Goal: Task Accomplishment & Management: Complete application form

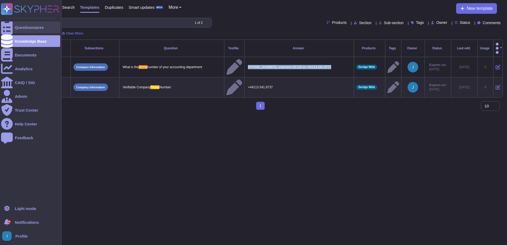
click at [28, 26] on div "Questionnaires" at bounding box center [29, 27] width 29 height 4
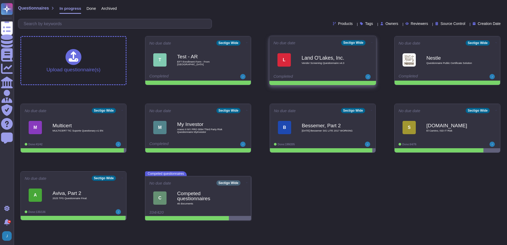
click at [326, 55] on b "Land O'Lakes, Inc." at bounding box center [328, 57] width 54 height 5
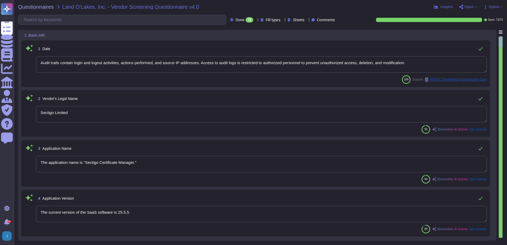
type textarea "Audit trails contain login and logout activities, actions performed, and source…"
type textarea "Sectigo Limited"
type textarea "The application name is "Sectigo Certificate Manager.""
type textarea "The current version of the SaaS software is 25.5.5."
type textarea "Sectigo offers a comprehensive range of digital identity solutions and certific…"
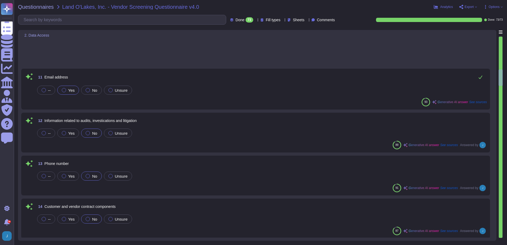
scroll to position [609, 0]
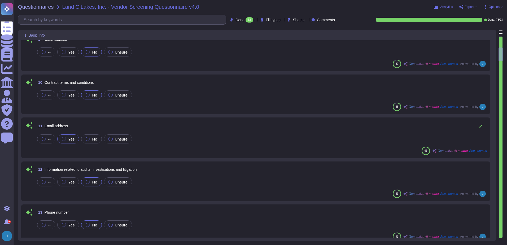
type textarea "The current version of the SaaS software is 25.5.5."
type textarea "Sectigo offers a comprehensive range of digital identity solutions and certific…"
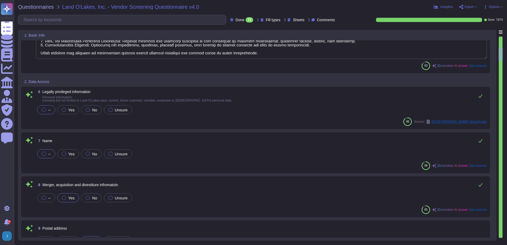
type textarea "The application name is "Sectigo Certificate Manager.""
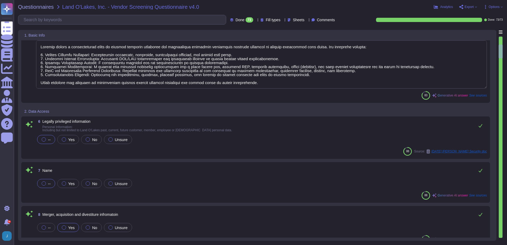
type textarea "Audit trails contain login and logout activities, actions performed, and source…"
type textarea "Sectigo Limited"
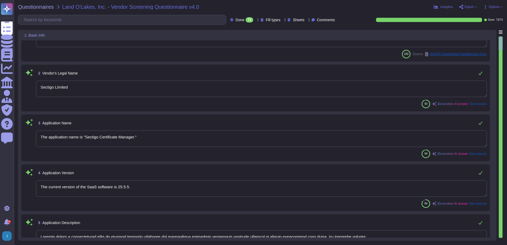
scroll to position [0, 0]
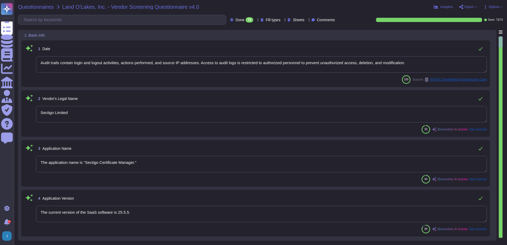
click at [39, 7] on span "Questionnaires" at bounding box center [36, 6] width 36 height 5
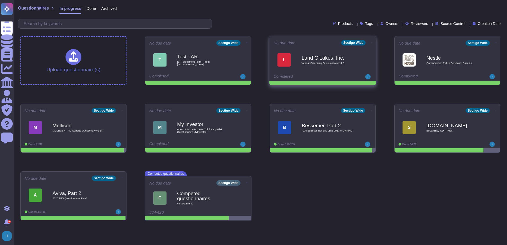
click at [371, 42] on icon at bounding box center [371, 42] width 1 height 0
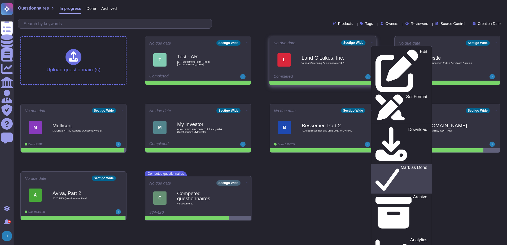
click at [375, 165] on icon at bounding box center [387, 178] width 24 height 27
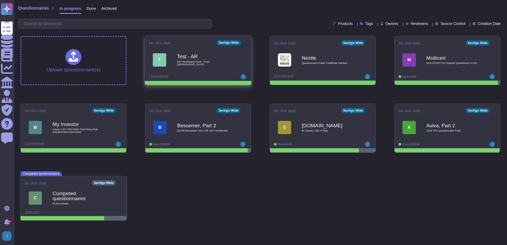
click at [220, 59] on b "Test - AR" at bounding box center [204, 56] width 54 height 5
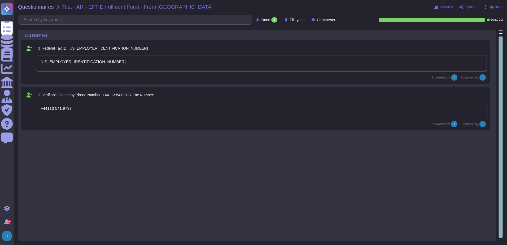
type textarea "[US_EMPLOYER_IDENTIFICATION_NUMBER]"
type textarea "+44113 541.9737"
click at [43, 6] on span "Questionnaires" at bounding box center [36, 6] width 36 height 5
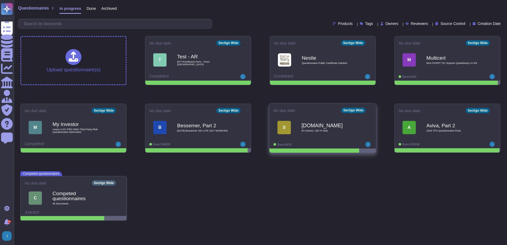
click at [312, 125] on b "[DOMAIN_NAME]" at bounding box center [328, 125] width 54 height 5
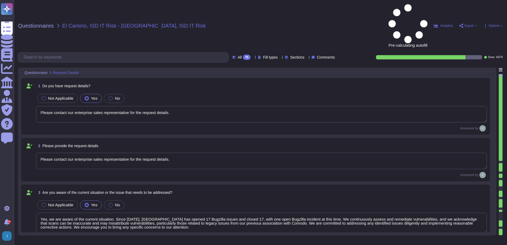
type textarea "Please contact our enterprise sales representative for the request details."
type textarea "Yes, we are aware of the current situation. Since [DATE], [GEOGRAPHIC_DATA] has…"
type textarea "The current situation includes the following points: - There are no significant…"
type textarea "Yes, we have a clear understanding of the project's objectives. The primary goa…"
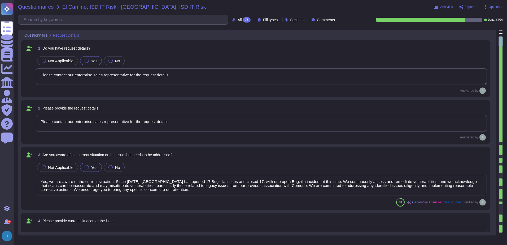
click at [33, 7] on span "Questionnaires" at bounding box center [36, 6] width 36 height 5
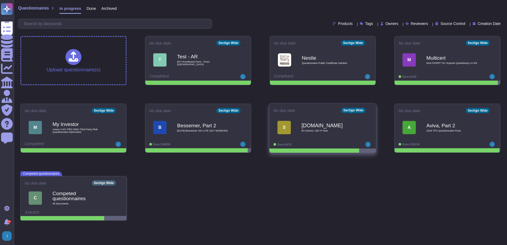
click at [371, 110] on icon at bounding box center [371, 109] width 1 height 1
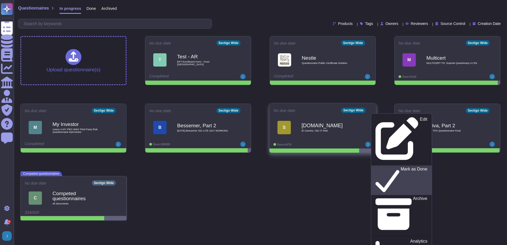
click at [400, 167] on p "Mark as Done" at bounding box center [413, 180] width 27 height 27
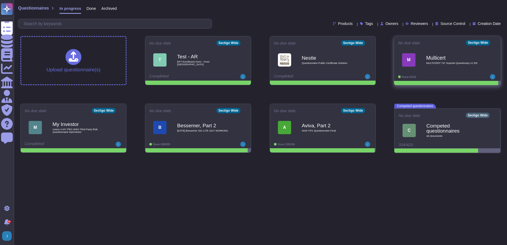
click at [440, 57] on b "Multicert" at bounding box center [453, 57] width 54 height 5
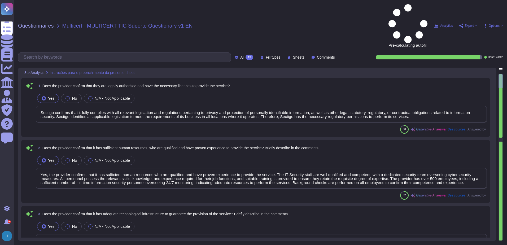
type textarea "Sectigo confirms that it fully complies with all relevant legislation and regul…"
type textarea "Yes, the provider confirms that it has sufficient human resources who are quali…"
type textarea "Yes, we confirm that we have adequate technological infrastructure to guarantee…"
type textarea "Yes, Sectigo complies fully with the General Data Protection Regulation (GDPR) …"
type textarea "Yes, our organization holds several recognized certifications in the field of I…"
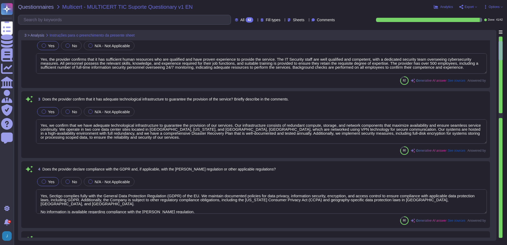
scroll to position [79, 0]
type textarea "Yes, our organization is subject to external audits in the field of Information…"
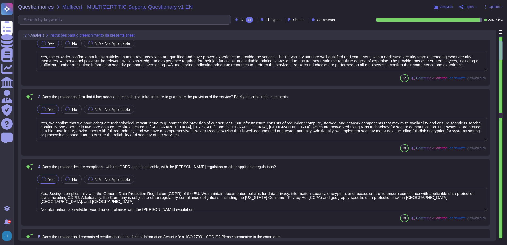
type textarea "Yes, we have a robust Information Security Policy that has been documented, app…"
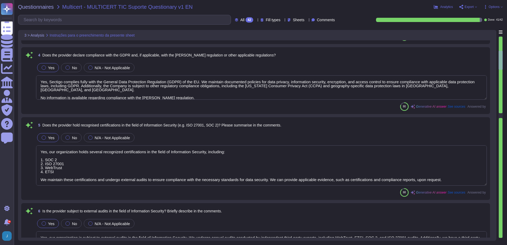
type textarea "The Code does not instruct employees on how to avoid appearance of such conflic…"
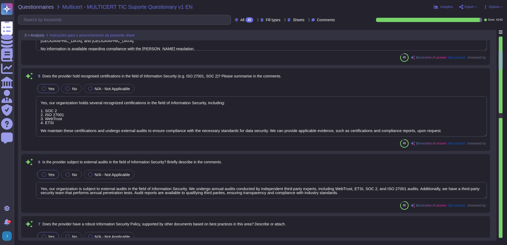
scroll to position [238, 0]
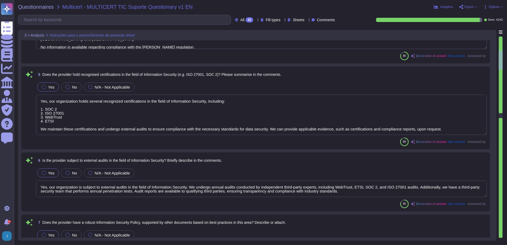
click at [328, 120] on textarea "Yes, our organization holds several recognized certifications in the field of I…" at bounding box center [261, 115] width 450 height 40
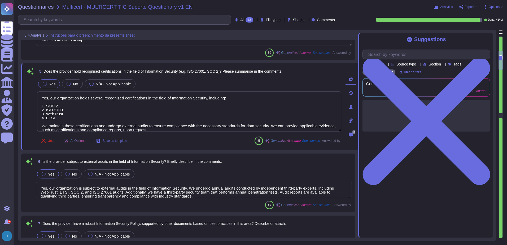
type textarea "The Code does not instruct employees on how to avoid appearance of such conflic…"
click at [349, 119] on icon at bounding box center [350, 120] width 4 height 4
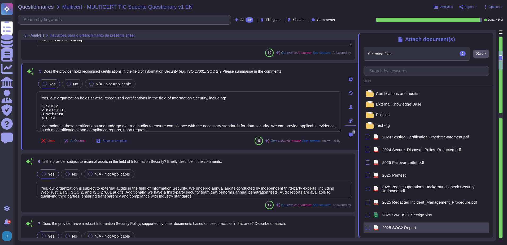
click at [369, 230] on div at bounding box center [367, 227] width 4 height 4
click at [0, 0] on input "checkbox" at bounding box center [0, 0] width 0 height 0
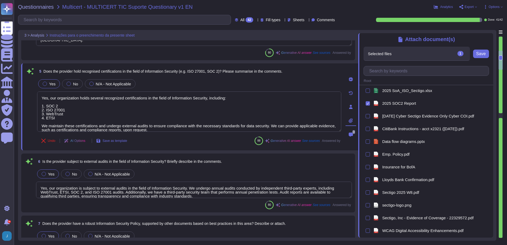
scroll to position [128, 0]
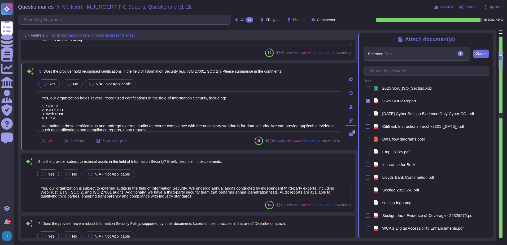
click at [477, 59] on div "Selected files 1 2025 SOC2 Report Save" at bounding box center [425, 54] width 125 height 14
click at [479, 58] on button "Save" at bounding box center [481, 54] width 16 height 8
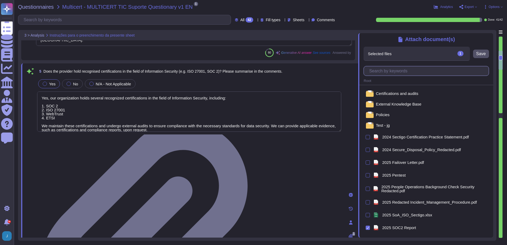
click at [403, 72] on input "text" at bounding box center [427, 70] width 122 height 9
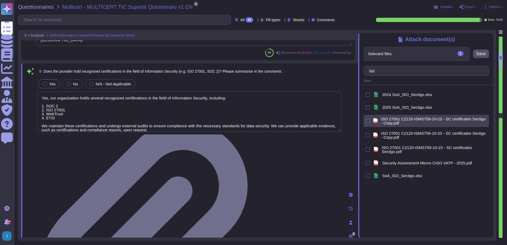
type input "iso"
click at [366, 119] on div at bounding box center [367, 121] width 4 height 6
click at [367, 122] on div at bounding box center [367, 121] width 4 height 4
click at [0, 0] on input "checkbox" at bounding box center [0, 0] width 0 height 0
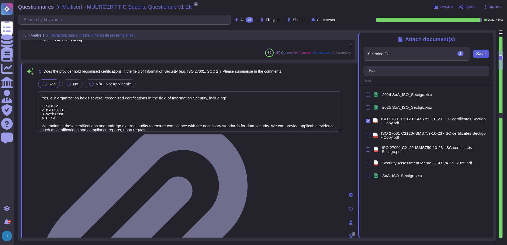
click at [486, 55] on button "Save" at bounding box center [481, 54] width 16 height 8
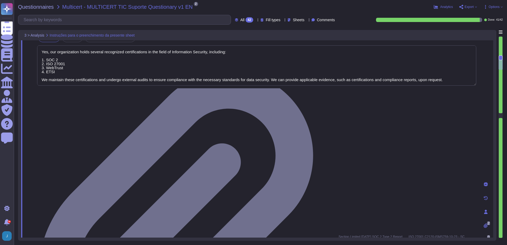
type textarea "The service provider has an Anti-Bribery & Anti-Corruption Policy that addresse…"
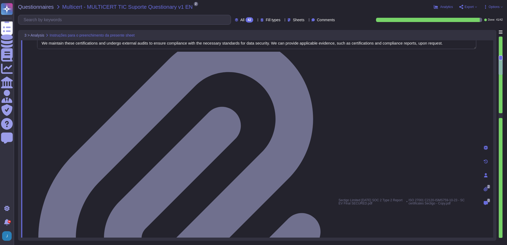
type textarea "Neither the Company nor any of its Principals or Affiliates has ever been convi…"
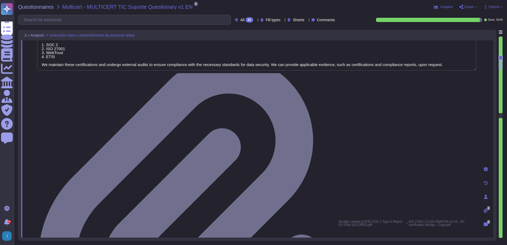
type textarea "Yes, we confirm that we have adequate technological infrastructure to guarantee…"
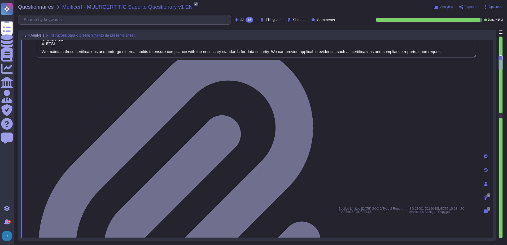
type textarea "Neither the Company nor any of its Principals or Affiliates has ever been convi…"
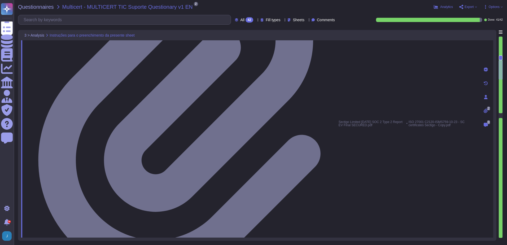
type textarea "Yes, we have well-documented Business Continuity and Disaster Recovery Plans in…"
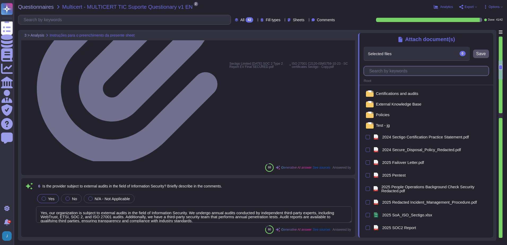
click at [384, 73] on input "text" at bounding box center [427, 70] width 122 height 9
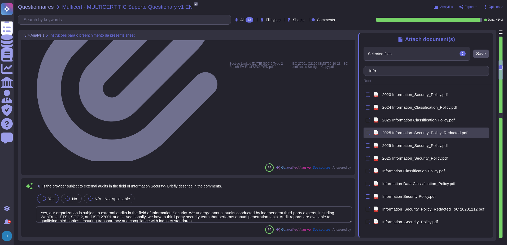
type input "info"
click at [366, 134] on div at bounding box center [367, 133] width 4 height 4
click at [0, 0] on input "checkbox" at bounding box center [0, 0] width 0 height 0
click at [481, 55] on span "Save" at bounding box center [481, 54] width 10 height 4
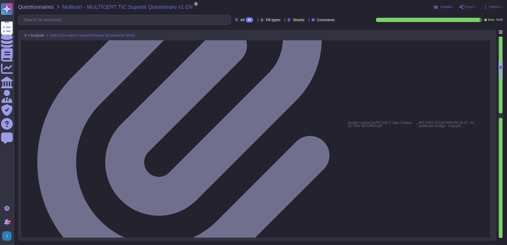
type textarea "Yes, we have well-documented Business Continuity and Disaster Recovery Plans in…"
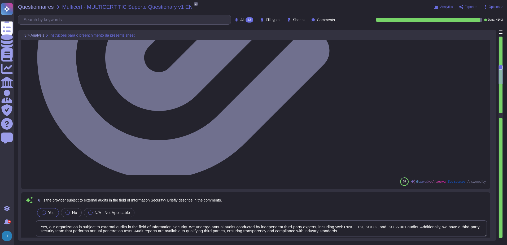
scroll to position [503, 0]
type textarea "Yes, the provider regularly tests its business continuity plans. The Business C…"
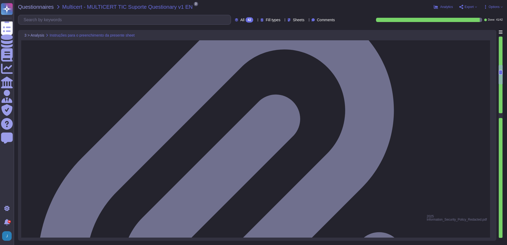
type textarea "Yes, the provider regularly tests its business continuity plans. The Business C…"
drag, startPoint x: 232, startPoint y: 81, endPoint x: -1, endPoint y: 59, distance: 233.9
click at [0, 59] on html "Questionnaires Knowledge Base Documents Analytics CAIQ / SIG Admin Trust Center…" at bounding box center [253, 122] width 507 height 245
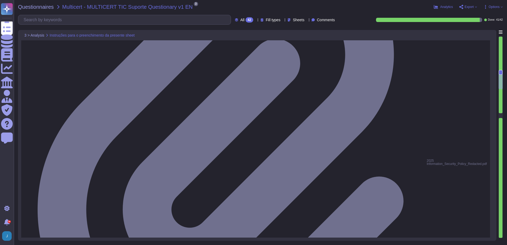
scroll to position [556, 0]
type textarea "Yes, the provider has formal and adequate processes in place for the identifica…"
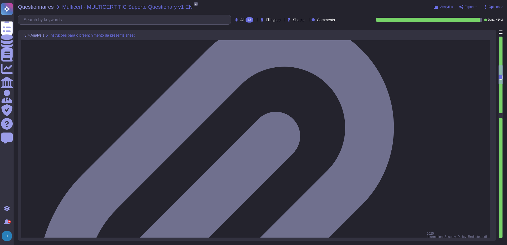
type textarea "Yes, our organization is subject to external audits in the field of Information…"
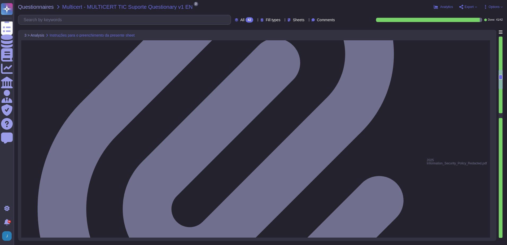
type textarea "Yes, the provider has formal and adequate processes in place for the identifica…"
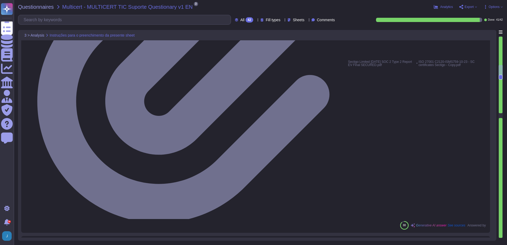
scroll to position [450, 0]
type textarea "Yes, our organization holds several recognized certifications in the field of I…"
type textarea "Yes, our organization is subject to external audits in the field of Information…"
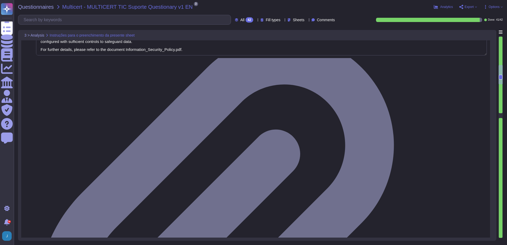
type textarea "Yes, the provider regularly tests its business continuity plans. The Business C…"
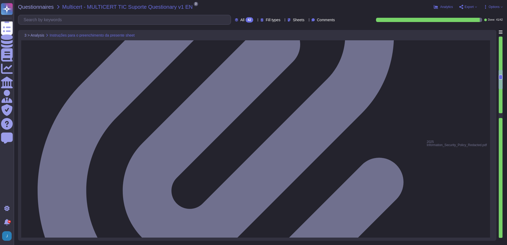
type textarea "Yes, the provider has formal and adequate processes in place for the identifica…"
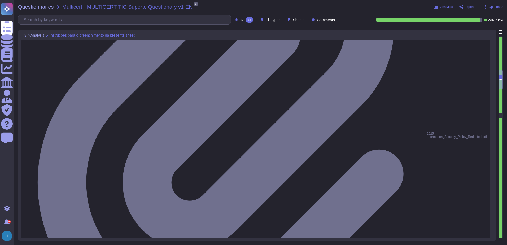
scroll to position [1, 0]
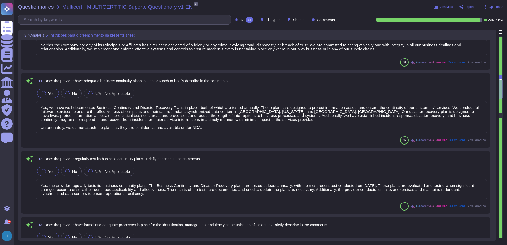
type textarea "The Company is currently involved in a class action complaint filed in [DATE] b…"
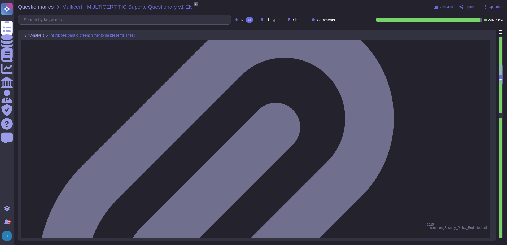
type textarea "Yes, our organization is subject to external audits in the field of Information…"
type textarea "Yes, we have a robust Information Security Policy that has been documented, app…"
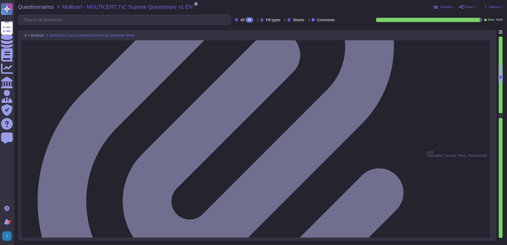
scroll to position [574, 0]
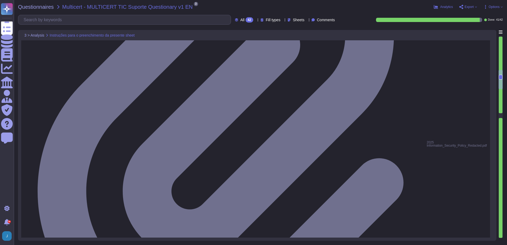
type textarea "Yes, the provider has formal and adequate processes in place for the identifica…"
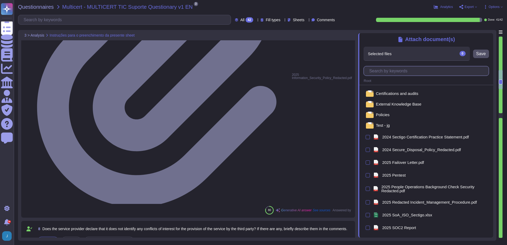
click at [410, 74] on input "text" at bounding box center [427, 70] width 122 height 9
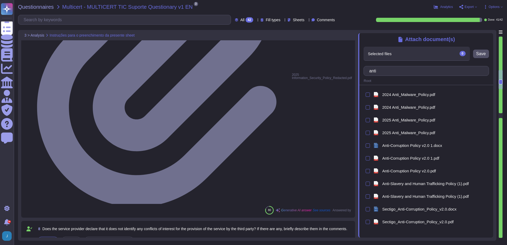
type input "anti"
click at [501, 81] on div at bounding box center [500, 81] width 4 height 5
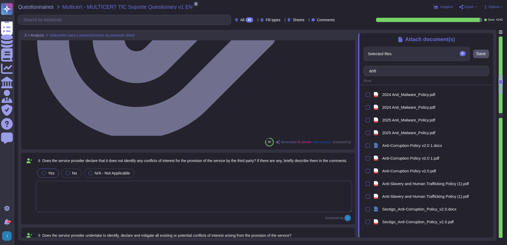
scroll to position [645, 0]
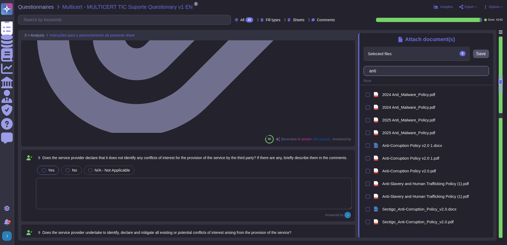
click at [422, 73] on input "anti" at bounding box center [424, 70] width 117 height 9
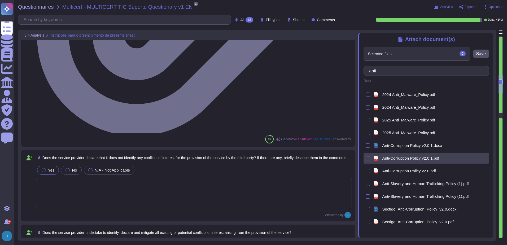
click at [367, 158] on div at bounding box center [367, 158] width 4 height 4
click at [0, 0] on input "checkbox" at bounding box center [0, 0] width 0 height 0
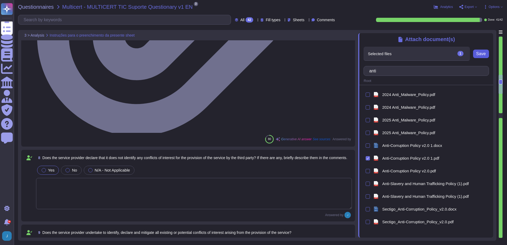
click at [484, 54] on span "Save" at bounding box center [481, 54] width 10 height 4
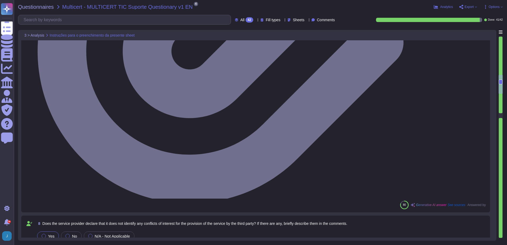
scroll to position [725, 0]
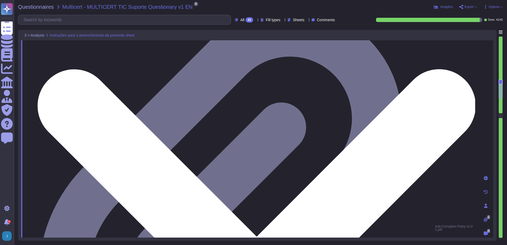
type textarea "The Company is currently involved in a class action complaint filed in [DATE] b…"
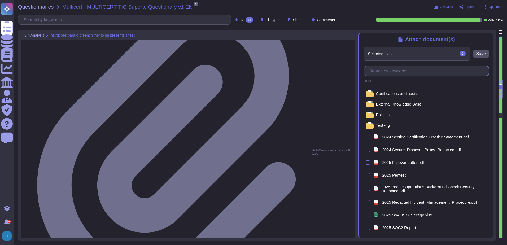
click at [442, 70] on input "text" at bounding box center [427, 70] width 122 height 9
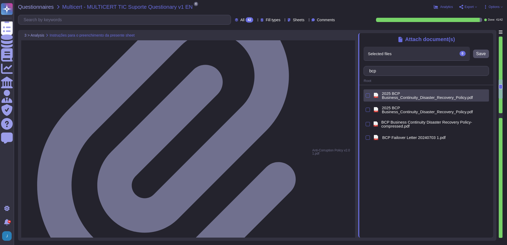
type input "bcp"
click at [367, 92] on div at bounding box center [367, 95] width 4 height 6
click at [370, 95] on div "pdf 2025 BCP Business_Continuity_Disaster_Recovery_Policy.pdf" at bounding box center [425, 95] width 125 height 12
click at [366, 96] on div at bounding box center [367, 95] width 4 height 4
click at [0, 0] on input "checkbox" at bounding box center [0, 0] width 0 height 0
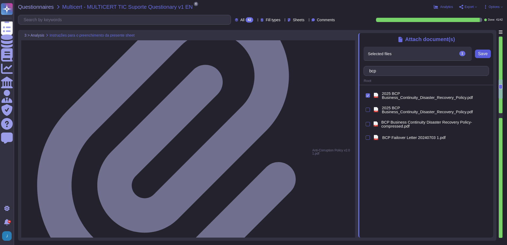
click at [483, 56] on span "Save" at bounding box center [483, 54] width 10 height 4
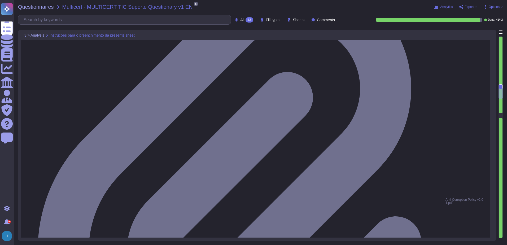
scroll to position [751, 0]
type textarea "We were not audited for the 2024 fiscal year. However, it is anticipated that t…"
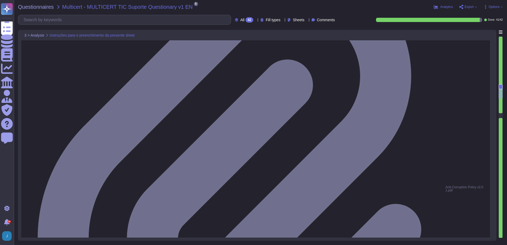
scroll to position [1, 0]
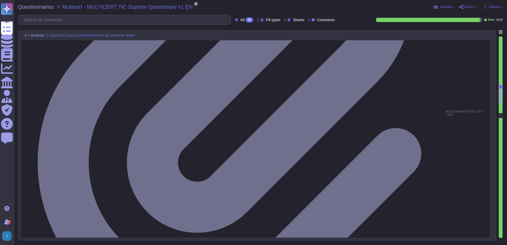
type textarea "Yes, Sectigo maintains active insurance coverage that includes general liabilit…"
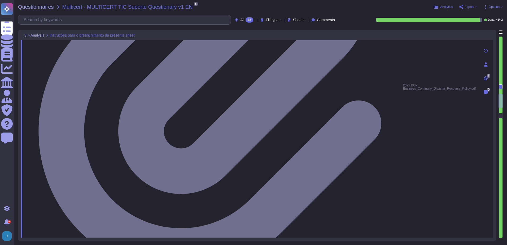
scroll to position [0, 0]
drag, startPoint x: 259, startPoint y: 161, endPoint x: 20, endPoint y: 144, distance: 239.6
click at [20, 144] on div "3 > Analysis Instruções para o preenchimento da presente sheet 11 Does the prov…" at bounding box center [257, 135] width 478 height 211
drag, startPoint x: 262, startPoint y: 157, endPoint x: 46, endPoint y: 154, distance: 215.7
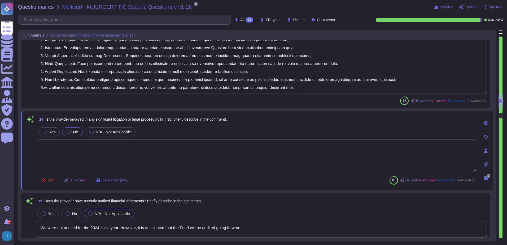
click at [48, 155] on textarea at bounding box center [256, 155] width 439 height 32
click at [57, 161] on textarea at bounding box center [256, 155] width 439 height 32
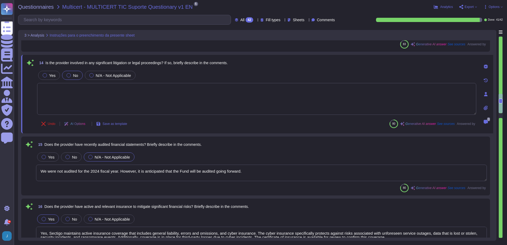
type textarea "The ISO 4217 alphabetical code of the currency used is USD."
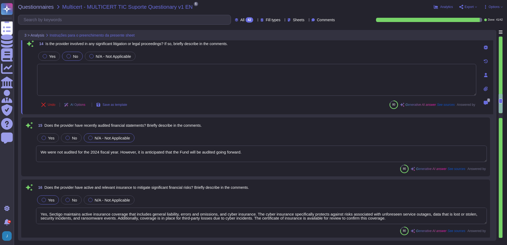
scroll to position [990, 0]
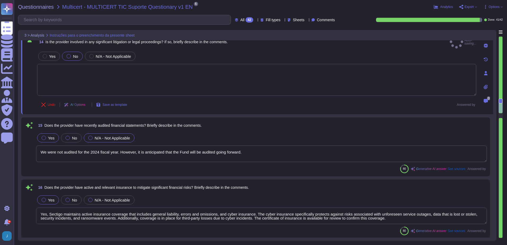
click at [41, 133] on div "Yes" at bounding box center [48, 137] width 22 height 9
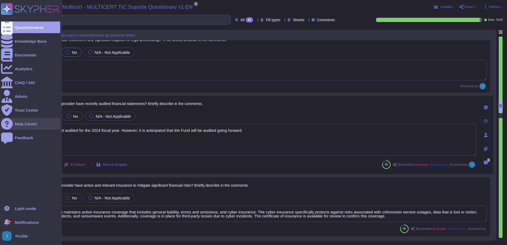
drag, startPoint x: 264, startPoint y: 133, endPoint x: 12, endPoint y: 121, distance: 251.7
click at [13, 121] on div "Questionnaires Knowledge Base Documents Analytics CAIQ / SIG Admin Trust Center…" at bounding box center [253, 122] width 507 height 245
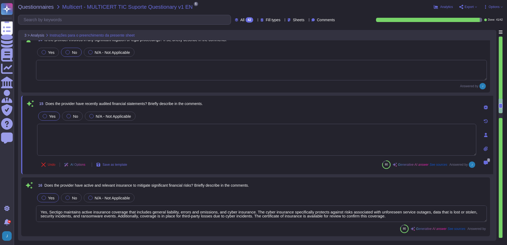
click at [114, 140] on textarea at bounding box center [256, 140] width 439 height 32
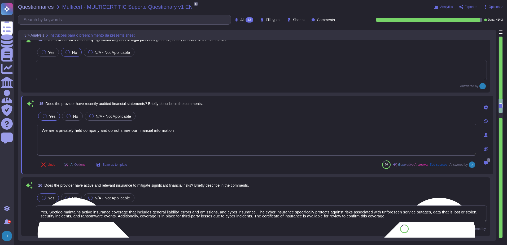
type textarea "We are a privately held company and do not share our financial information"
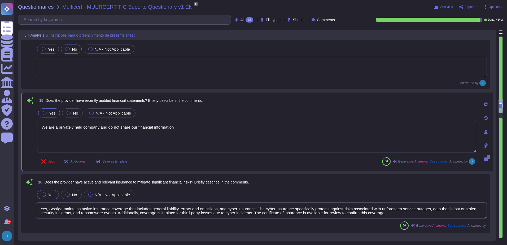
type textarea "894500F3CXXK0XH20M96"
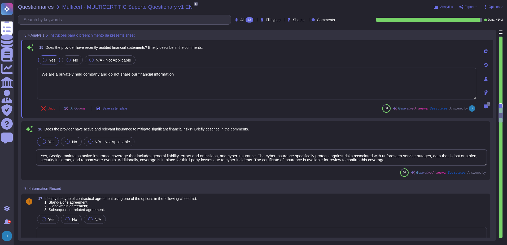
type textarea "894500F3CXXK0XH20M96"
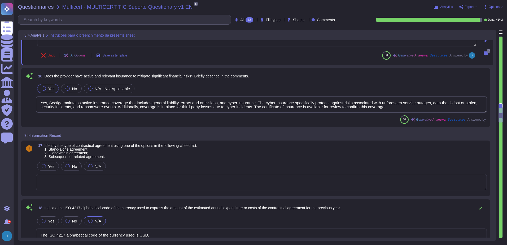
scroll to position [1, 0]
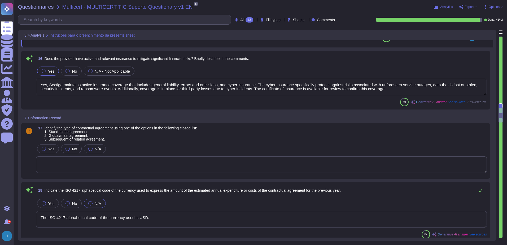
type textarea "We are a privately held company and do not share our financial information"
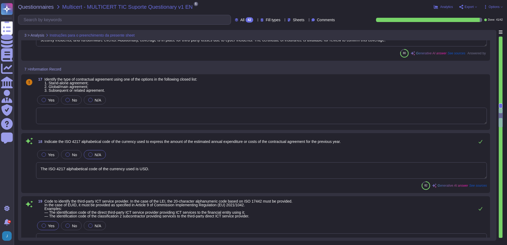
scroll to position [1175, 0]
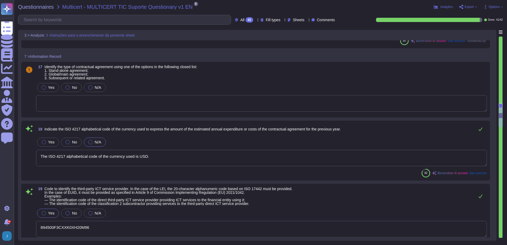
type textarea "The applicable type of service is Software as a Service (SaaS)."
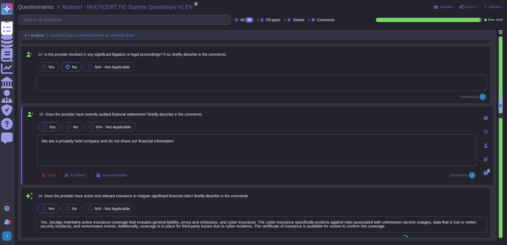
type textarea "Yes, the provider has formal and adequate processes in place for the identifica…"
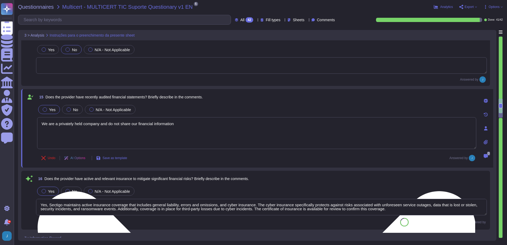
type textarea "894500F3CXXK0XH20M96"
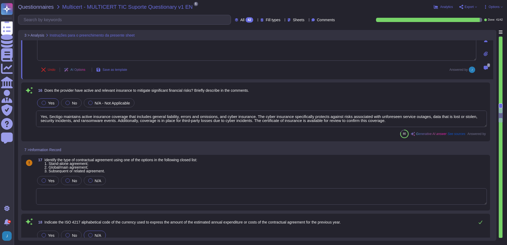
type textarea "894500F3CXXK0XH20M96"
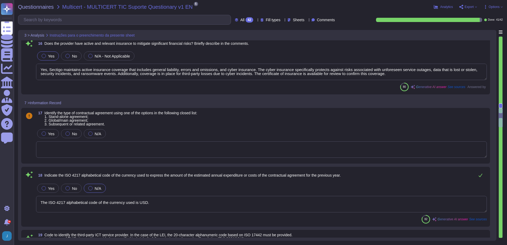
scroll to position [1131, 0]
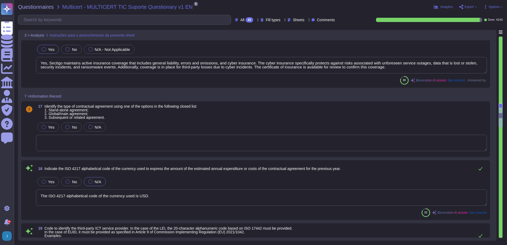
click at [46, 140] on textarea at bounding box center [261, 143] width 450 height 16
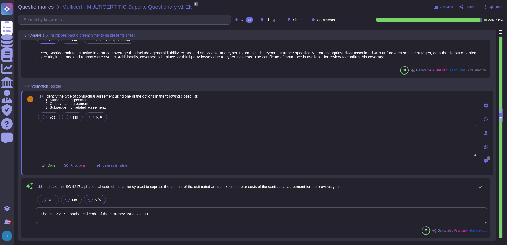
type textarea "894500F3CXXK0XH20M96"
type textarea "Global/main agreement"
click at [44, 118] on div at bounding box center [45, 117] width 4 height 4
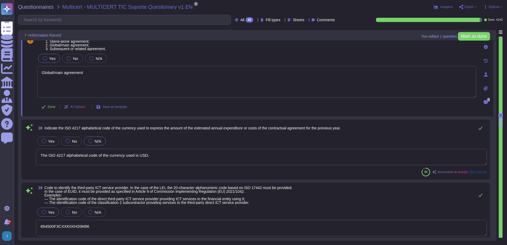
type textarea "The applicable type of service is Software as a Service (SaaS)."
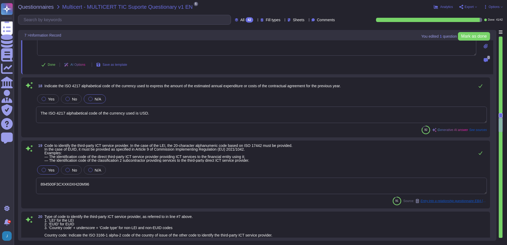
scroll to position [1237, 0]
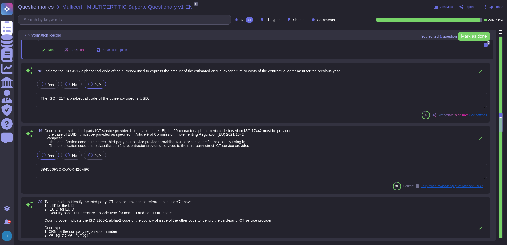
drag, startPoint x: 188, startPoint y: 101, endPoint x: 17, endPoint y: 96, distance: 171.2
click at [17, 96] on div "Questionnaires Multicert - MULTICERT TIC Suporte Questionary v1 EN 5 pdf Sectig…" at bounding box center [260, 122] width 493 height 245
drag, startPoint x: 157, startPoint y: 100, endPoint x: 42, endPoint y: 97, distance: 115.0
click at [42, 97] on textarea "The ISO 4217 alphabetical code of the currency used is USD." at bounding box center [261, 100] width 450 height 16
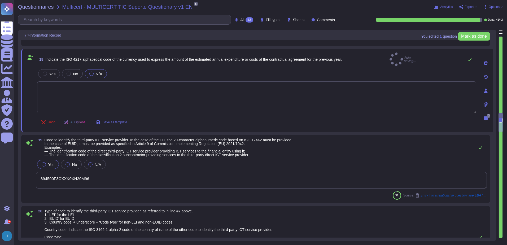
click at [175, 120] on div "Undo AI Options Save as template" at bounding box center [256, 122] width 439 height 13
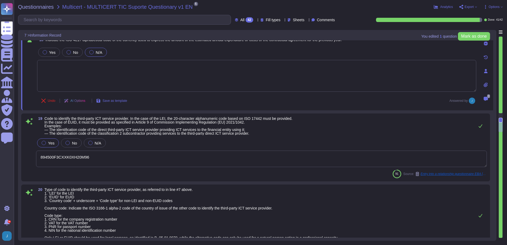
type textarea "[DATE]"
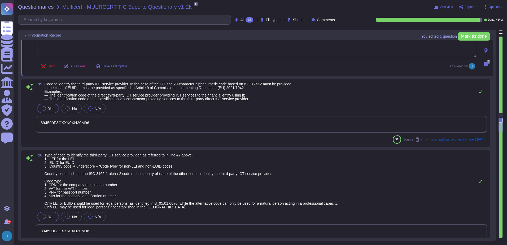
scroll to position [1290, 0]
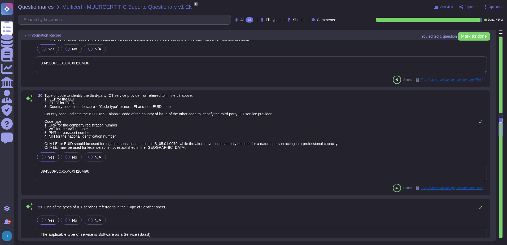
type textarea "Certificates have a finite lifetime and will expire."
type textarea "The notice period to terminate the contractual agreement is 120 days. A written…"
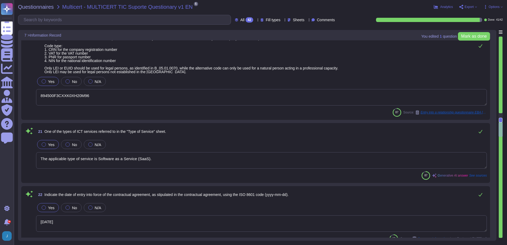
scroll to position [1422, 0]
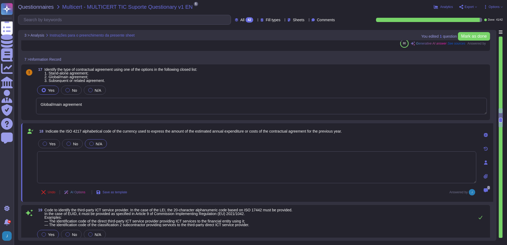
type textarea "We are a privately held company and do not share our financial information"
type textarea "Yes, Sectigo maintains active insurance coverage that includes general liabilit…"
type textarea "Global/main agreement"
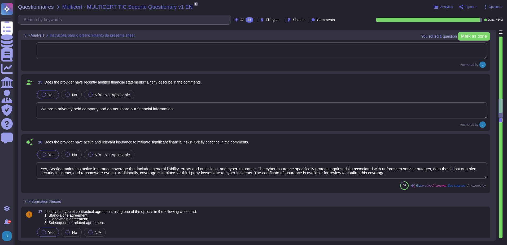
type textarea "Yes, the provider has formal and adequate processes in place for the identifica…"
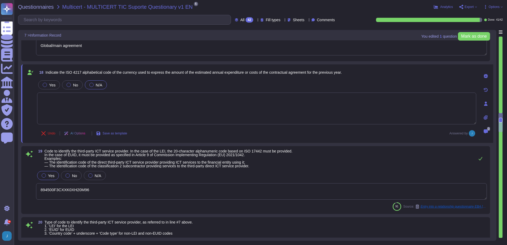
type textarea "The applicable type of service is Software as a Service (SaaS)."
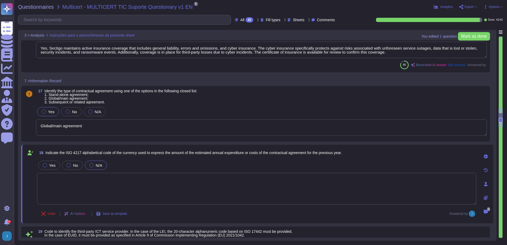
type textarea "We are a privately held company and do not share our financial information"
type textarea "Yes, Sectigo maintains active insurance coverage that includes general liabilit…"
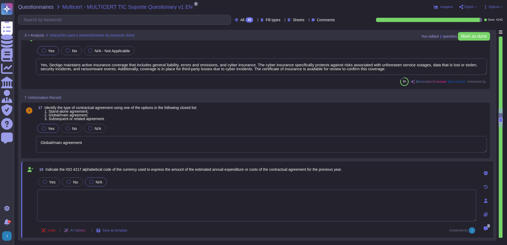
scroll to position [1114, 0]
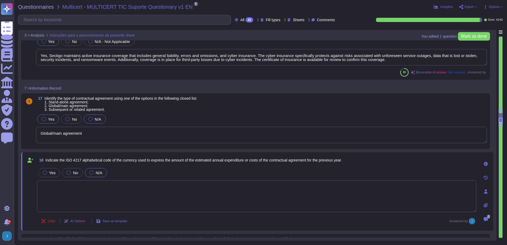
click at [95, 119] on span "N/A" at bounding box center [98, 119] width 7 height 5
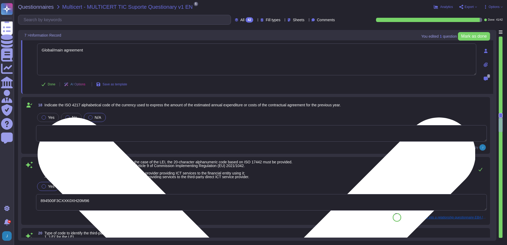
scroll to position [1193, 0]
type textarea "The applicable type of service is Software as a Service (SaaS)."
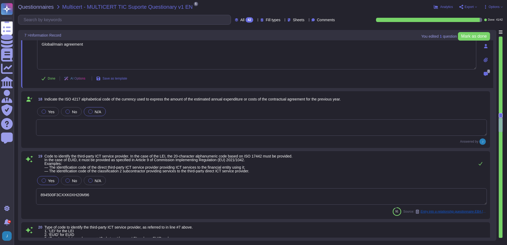
click at [55, 124] on textarea at bounding box center [261, 127] width 450 height 16
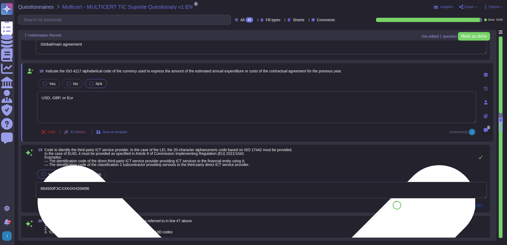
type textarea "USD, GBP, or Euro"
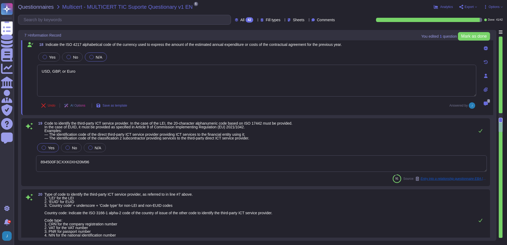
type textarea "[DATE]"
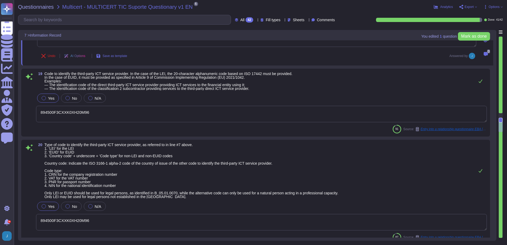
scroll to position [1273, 0]
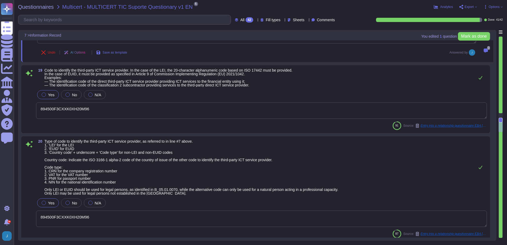
type textarea "USD, GBP, or Euro"
click at [164, 70] on span "Code to identify the third-party ICT service provider. In the case of the LEI, …" at bounding box center [169, 77] width 248 height 19
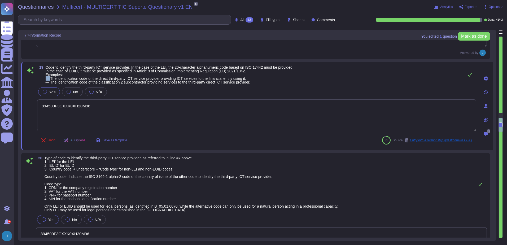
click at [164, 70] on span "Code to identify the third-party ICT service provider. In the case of the LEI, …" at bounding box center [170, 74] width 248 height 19
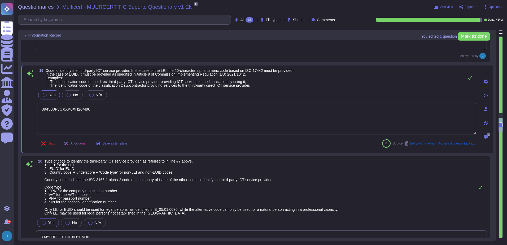
click at [167, 68] on span "Code to identify the third-party ICT service provider. In the case of the LEI, …" at bounding box center [170, 77] width 248 height 19
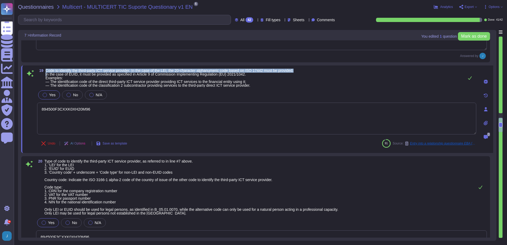
click at [167, 68] on span "Code to identify the third-party ICT service provider. In the case of the LEI, …" at bounding box center [170, 77] width 248 height 19
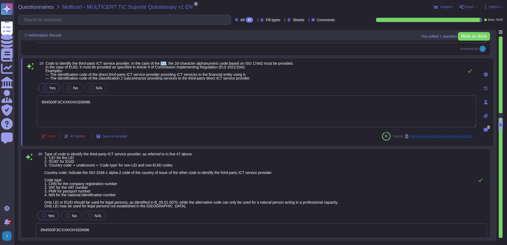
drag, startPoint x: 169, startPoint y: 64, endPoint x: 165, endPoint y: 64, distance: 4.5
click at [165, 64] on span "Code to identify the third-party ICT service provider. In the case of the LEI, …" at bounding box center [170, 70] width 248 height 19
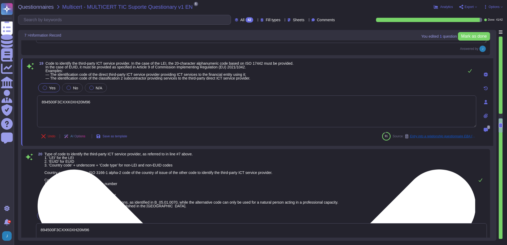
click at [40, 101] on textarea "894500F3CXXK0XH20M96" at bounding box center [256, 111] width 439 height 32
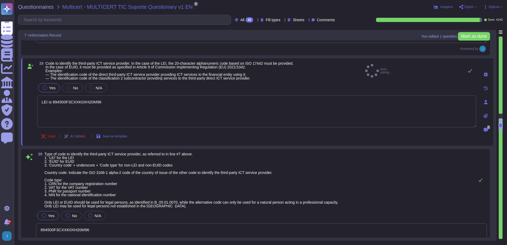
type textarea "LEI is 894500F3CXXK0XH20M96"
drag, startPoint x: 112, startPoint y: 100, endPoint x: 20, endPoint y: 87, distance: 92.8
click at [0, 90] on html "Questionnaires Knowledge Base Documents Analytics CAIQ / SIG Admin Trust Center…" at bounding box center [253, 122] width 507 height 245
click at [125, 112] on textarea at bounding box center [256, 111] width 439 height 32
paste textarea "NAICs Code: 541511 (Computer programming)"
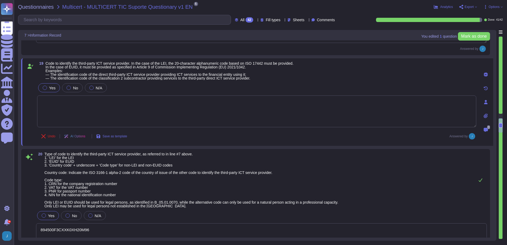
type textarea "NAICs Code: 541511 (Computer programming)"
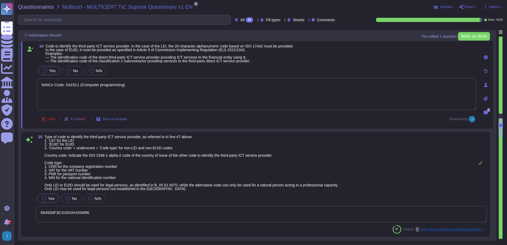
type textarea "Certificates have a finite lifetime and will expire."
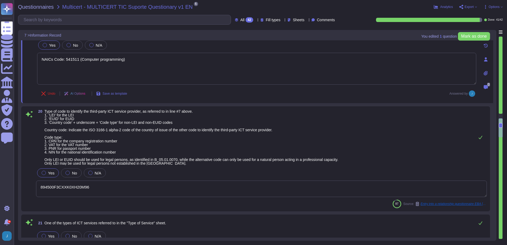
scroll to position [1326, 0]
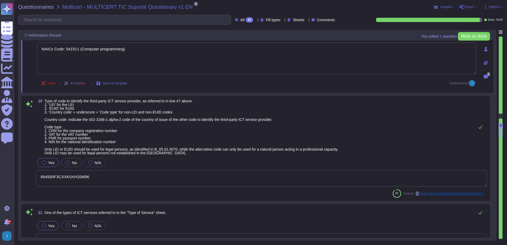
type textarea "NAICs Code: 541511 (Computer programming)"
drag, startPoint x: 102, startPoint y: 177, endPoint x: 34, endPoint y: 174, distance: 68.2
click at [34, 174] on div "20 Type of code to identify the third-party ICT service provider, as referred t…" at bounding box center [255, 148] width 462 height 99
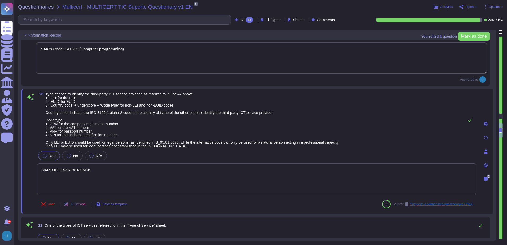
type textarea "Certificates have a finite lifetime and will expire."
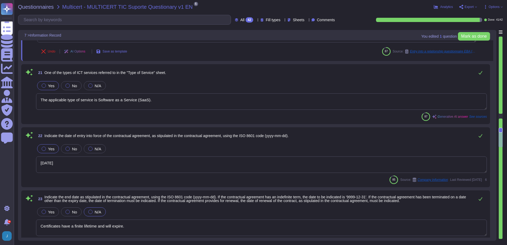
type textarea "The notice period to terminate the contractual agreement is 120 days. A written…"
type textarea "Please contact your Enterprise sales Representative"
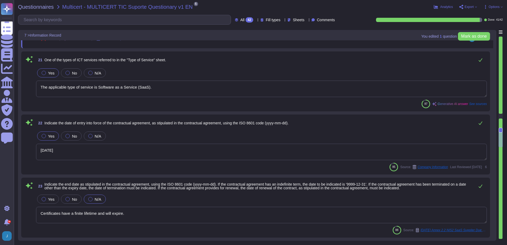
drag, startPoint x: 150, startPoint y: 88, endPoint x: 37, endPoint y: 86, distance: 112.6
click at [37, 86] on textarea "The applicable type of service is Software as a Service (SaaS)." at bounding box center [261, 89] width 450 height 16
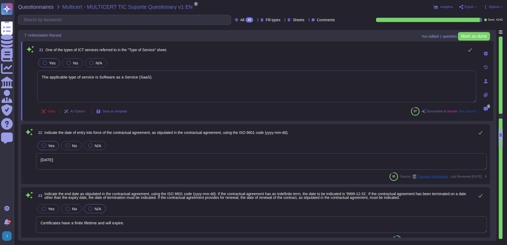
type textarea "Please contact your Enterprise sales Representative"
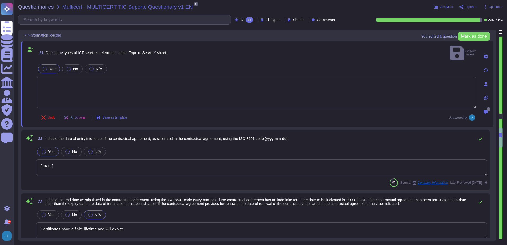
drag, startPoint x: 79, startPoint y: 162, endPoint x: 24, endPoint y: 159, distance: 55.5
click at [24, 159] on div "22 Indicate the date of entry into force of the contractual agreement, as stipu…" at bounding box center [255, 160] width 468 height 60
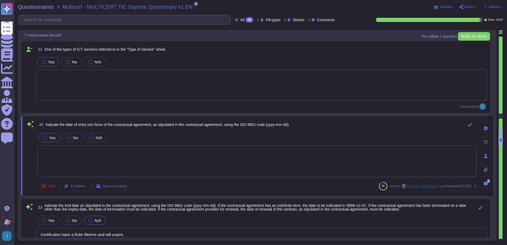
click at [180, 86] on textarea at bounding box center [261, 84] width 450 height 31
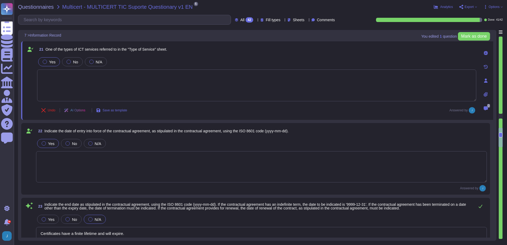
click at [464, 8] on span "Export" at bounding box center [468, 7] width 18 height 4
click at [464, 31] on link "Download" at bounding box center [480, 39] width 42 height 17
click at [63, 8] on span "Multicert - MULTICERT TIC Suporte Questionary v1 EN" at bounding box center [127, 6] width 130 height 5
click at [34, 6] on span "Questionnaires" at bounding box center [36, 6] width 36 height 5
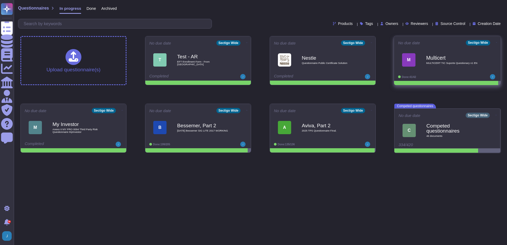
click at [496, 43] on icon at bounding box center [496, 42] width 1 height 1
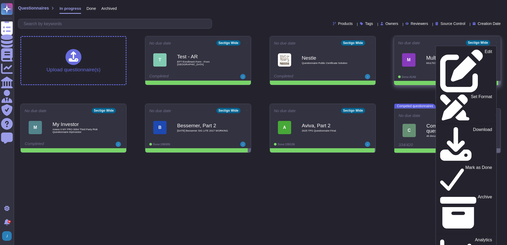
click at [411, 49] on span "M Multicert MULTICERT TIC Suporte Questionary v1 EN" at bounding box center [447, 59] width 99 height 21
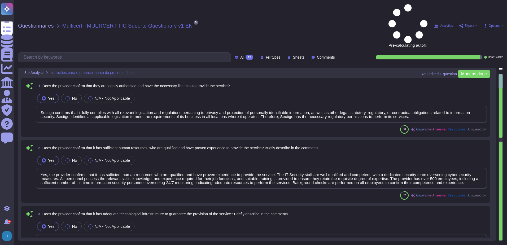
type textarea "Sectigo confirms that it fully complies with all relevant legislation and regul…"
type textarea "Yes, the provider confirms that it has sufficient human resources who are quali…"
type textarea "Yes, we confirm that we have adequate technological infrastructure to guarantee…"
type textarea "Yes, Sectigo complies fully with the General Data Protection Regulation (GDPR) …"
type textarea "Yes, our organization holds several recognized certifications in the field of I…"
